Goal: Transaction & Acquisition: Purchase product/service

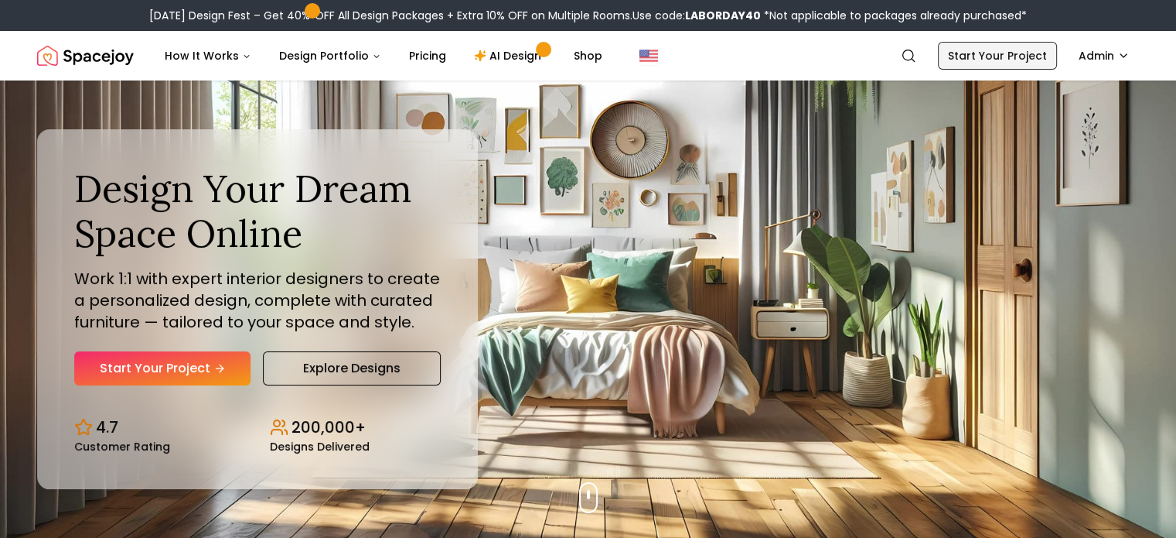
click at [985, 49] on link "Start Your Project" at bounding box center [997, 56] width 119 height 28
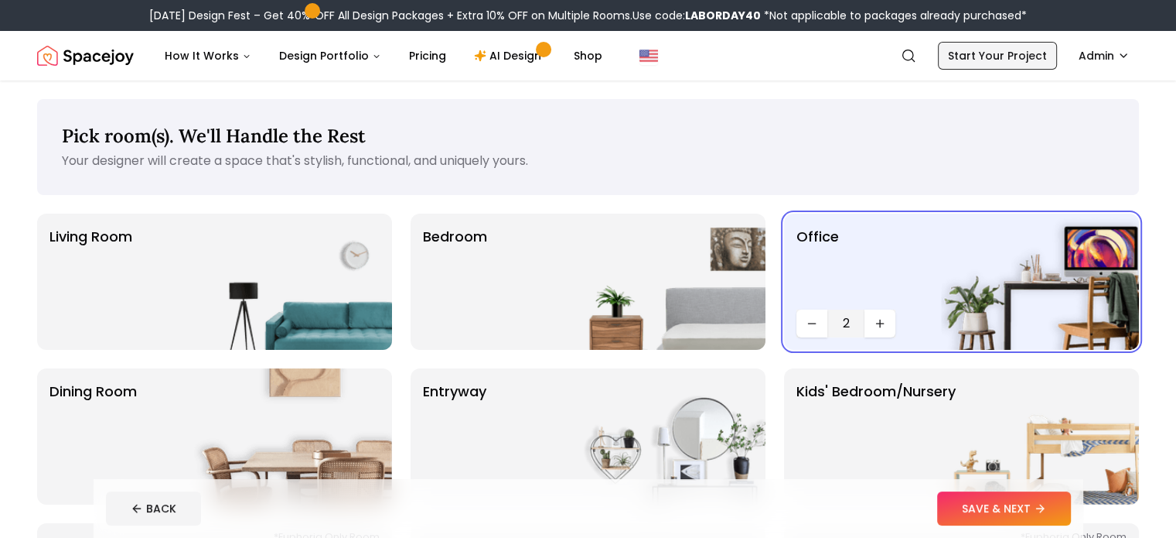
click at [985, 49] on link "Start Your Project" at bounding box center [997, 56] width 119 height 28
click at [1058, 517] on button "SAVE & NEXT" at bounding box center [1004, 508] width 134 height 34
click at [1058, 517] on div "BACK" at bounding box center [588, 508] width 965 height 34
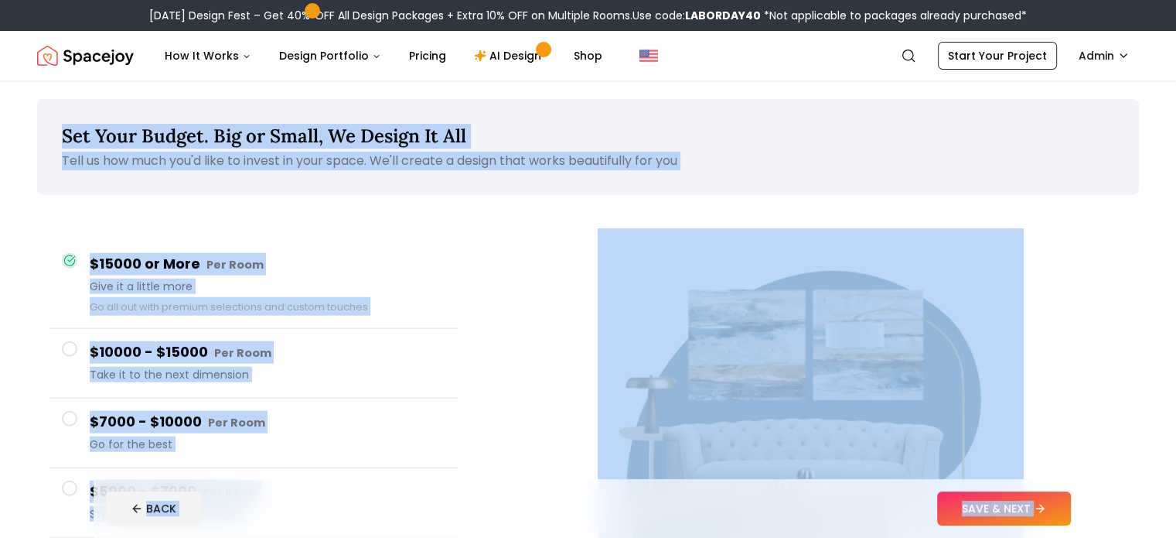
click at [1058, 517] on button "SAVE & NEXT" at bounding box center [1004, 508] width 134 height 34
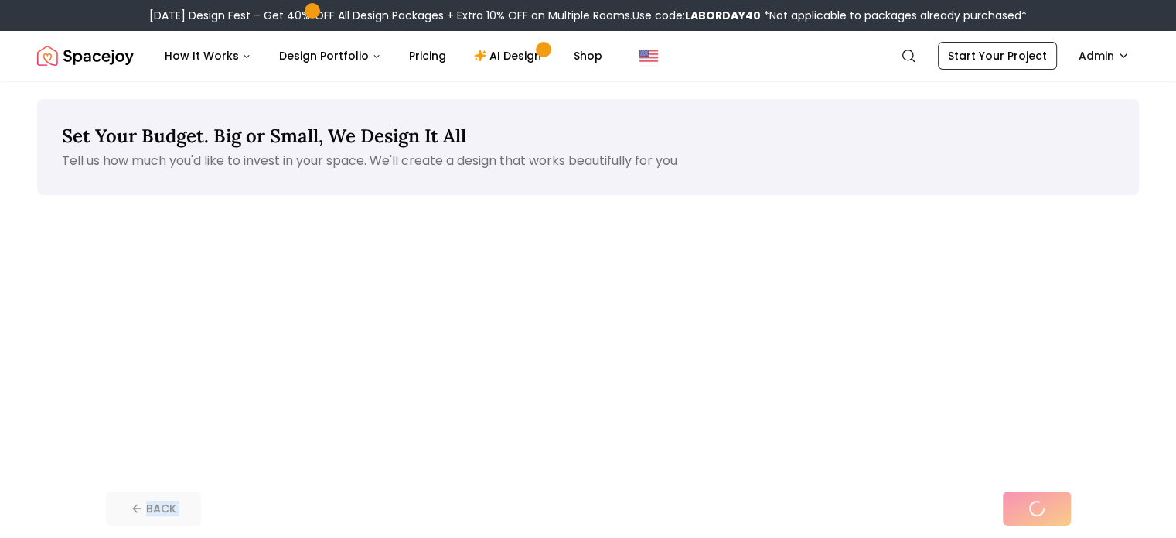
click at [1058, 517] on div "BACK" at bounding box center [588, 508] width 965 height 34
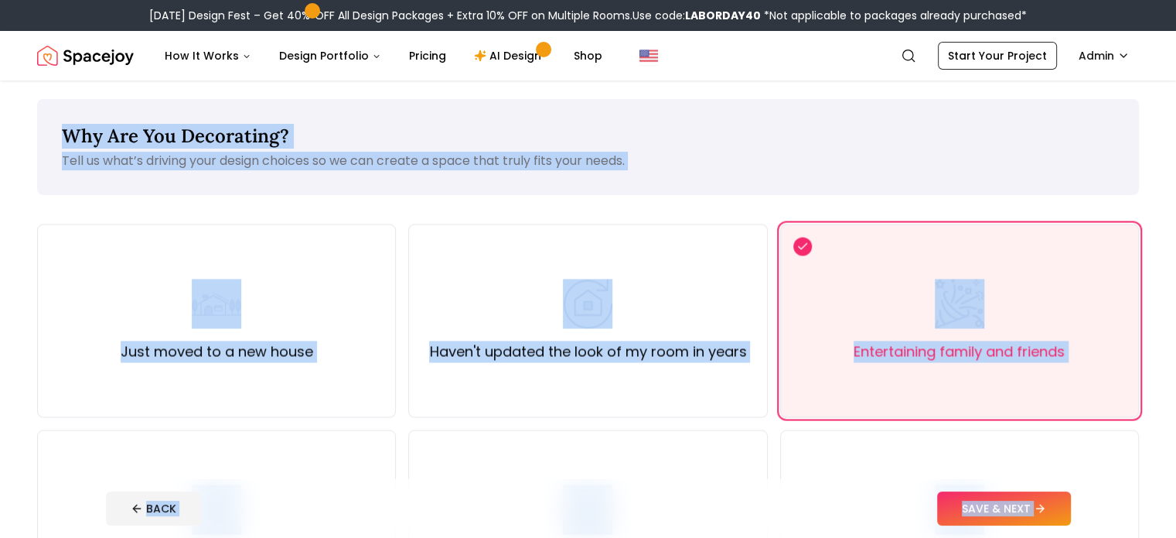
click at [1058, 517] on button "SAVE & NEXT" at bounding box center [1004, 508] width 134 height 34
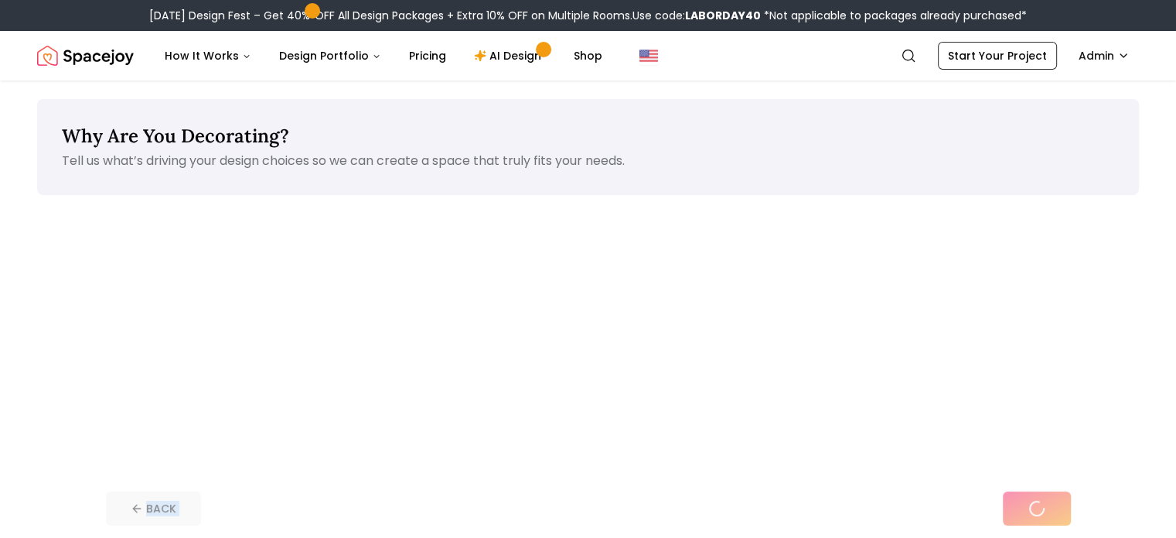
click at [1058, 517] on div "BACK" at bounding box center [588, 508] width 965 height 34
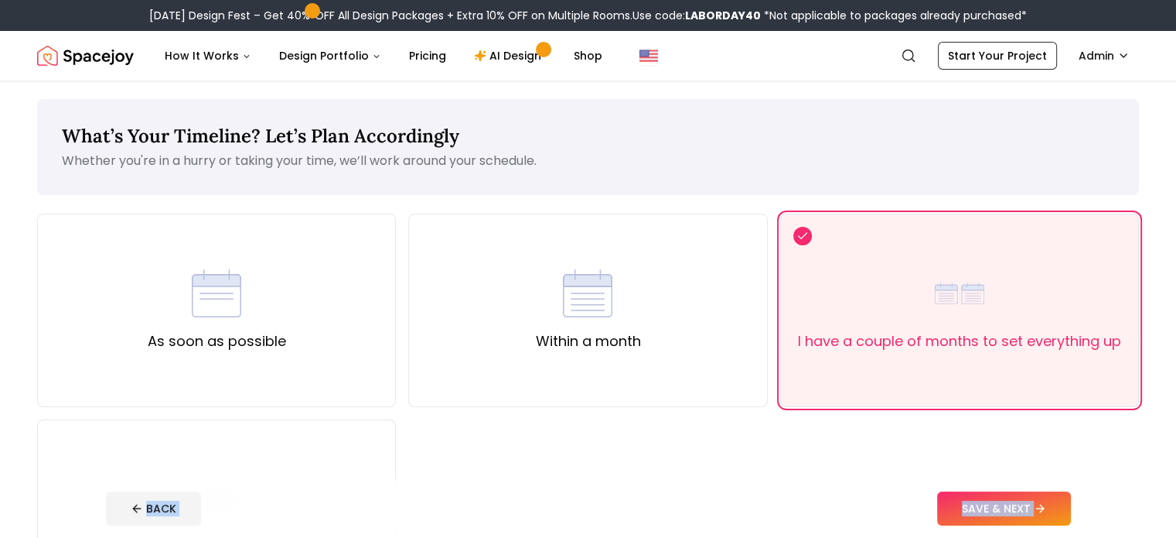
click at [1058, 517] on button "SAVE & NEXT" at bounding box center [1004, 508] width 134 height 34
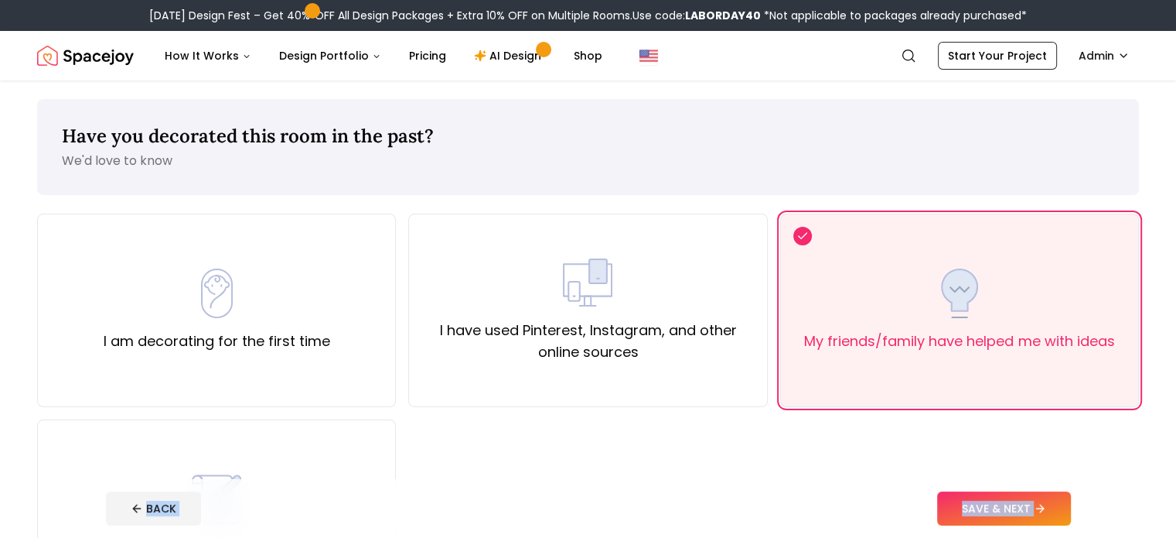
click at [1058, 517] on button "SAVE & NEXT" at bounding box center [1004, 508] width 134 height 34
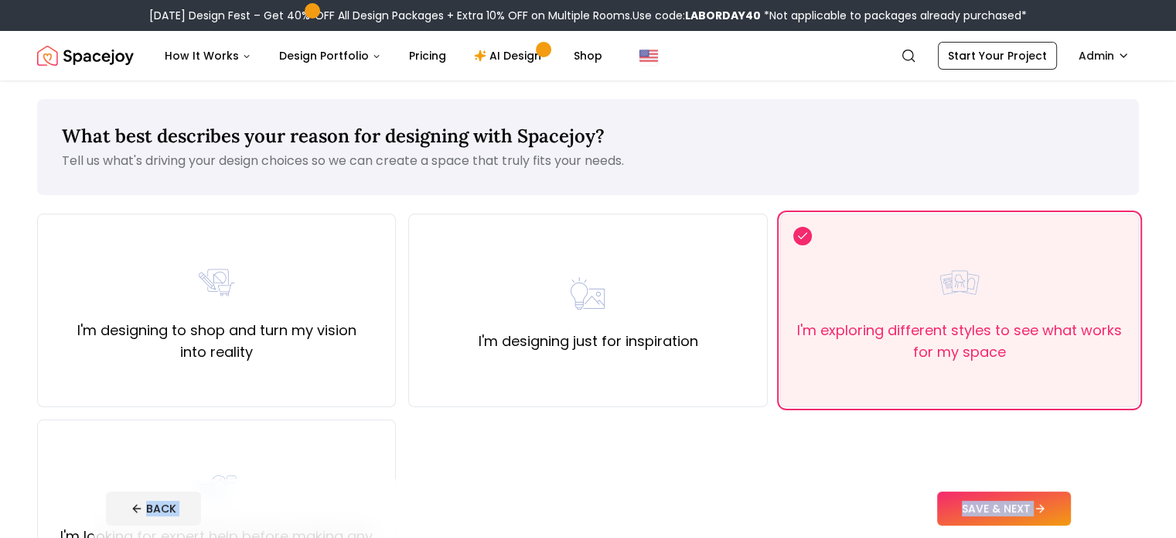
click at [1058, 517] on button "SAVE & NEXT" at bounding box center [1004, 508] width 134 height 34
click at [1058, 517] on div "BACK" at bounding box center [588, 508] width 965 height 34
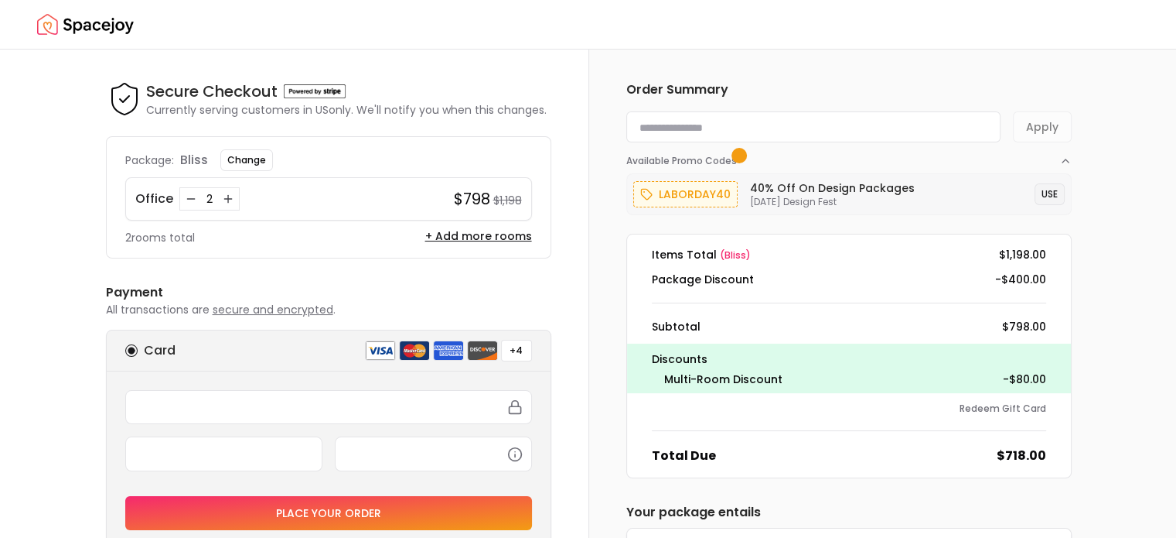
click at [1051, 190] on button "USE" at bounding box center [1050, 194] width 30 height 22
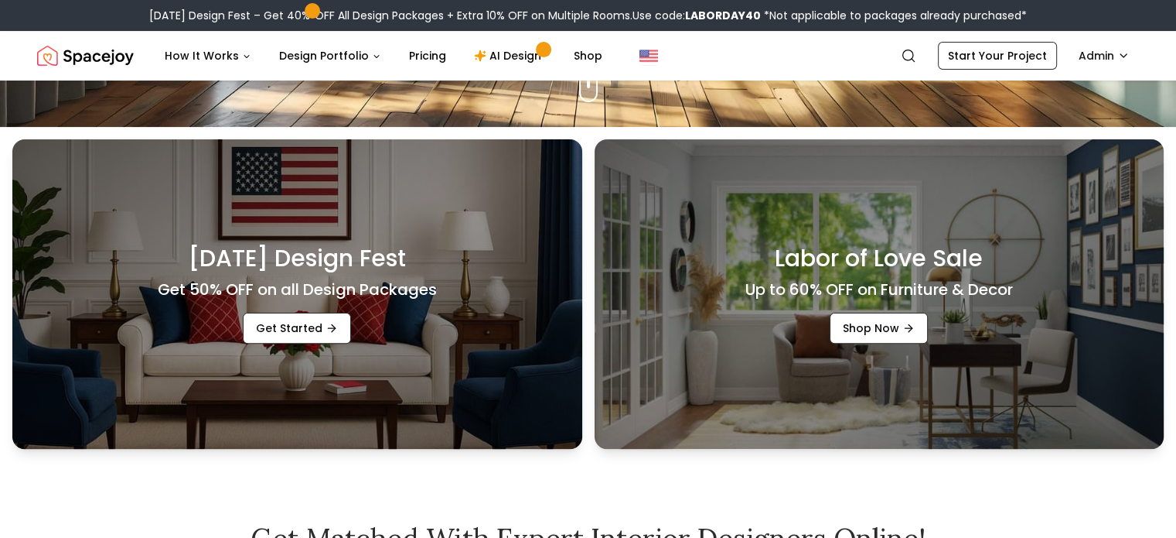
scroll to position [411, 0]
